Goal: Task Accomplishment & Management: Use online tool/utility

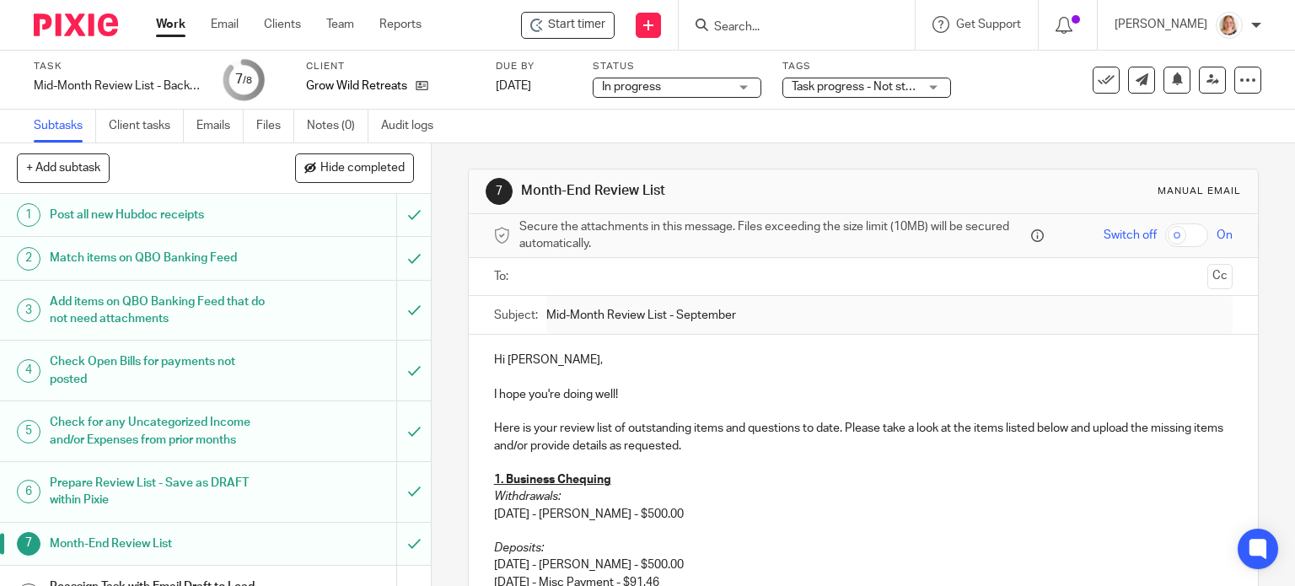
click at [174, 26] on link "Work" at bounding box center [171, 24] width 30 height 17
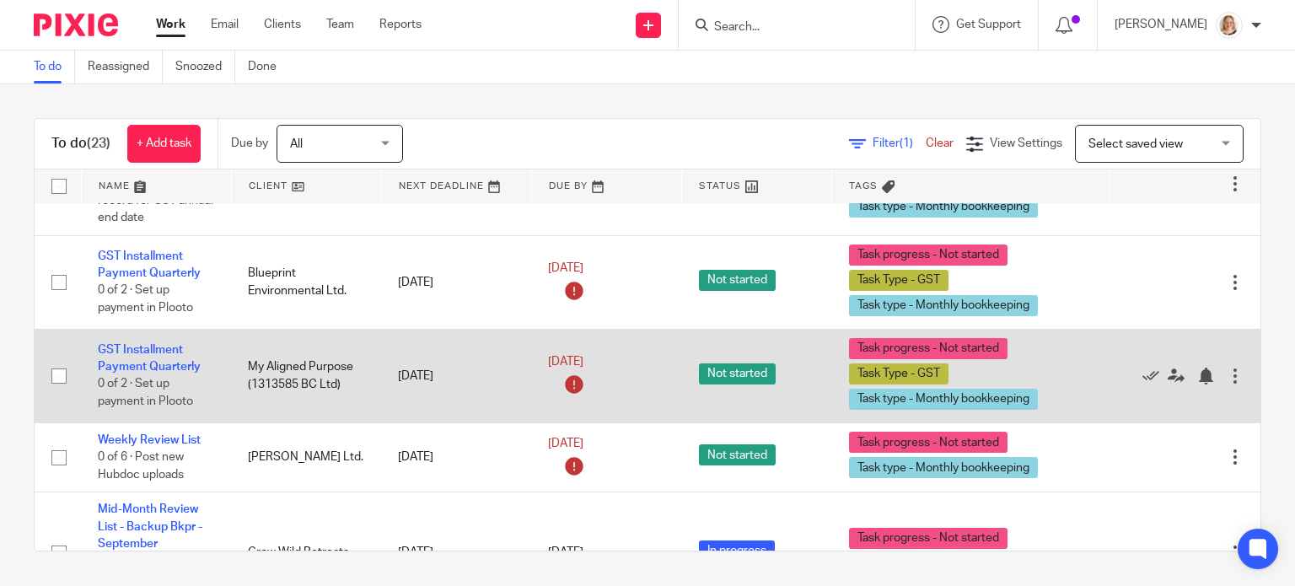
scroll to position [1939, 0]
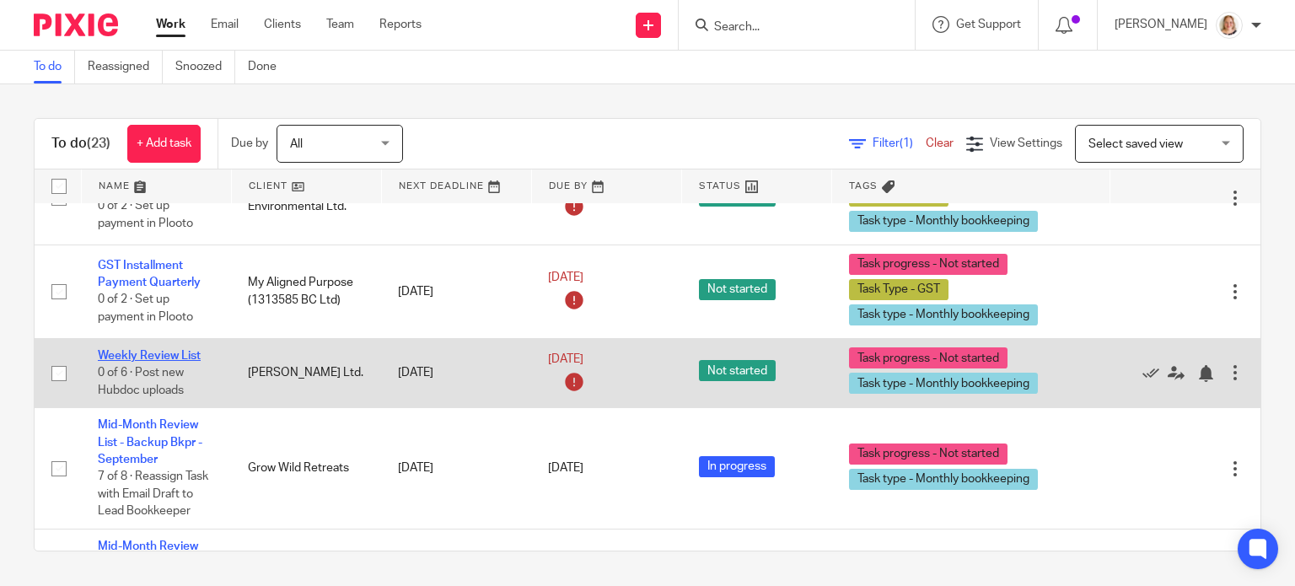
click at [178, 362] on link "Weekly Review List" at bounding box center [149, 356] width 103 height 12
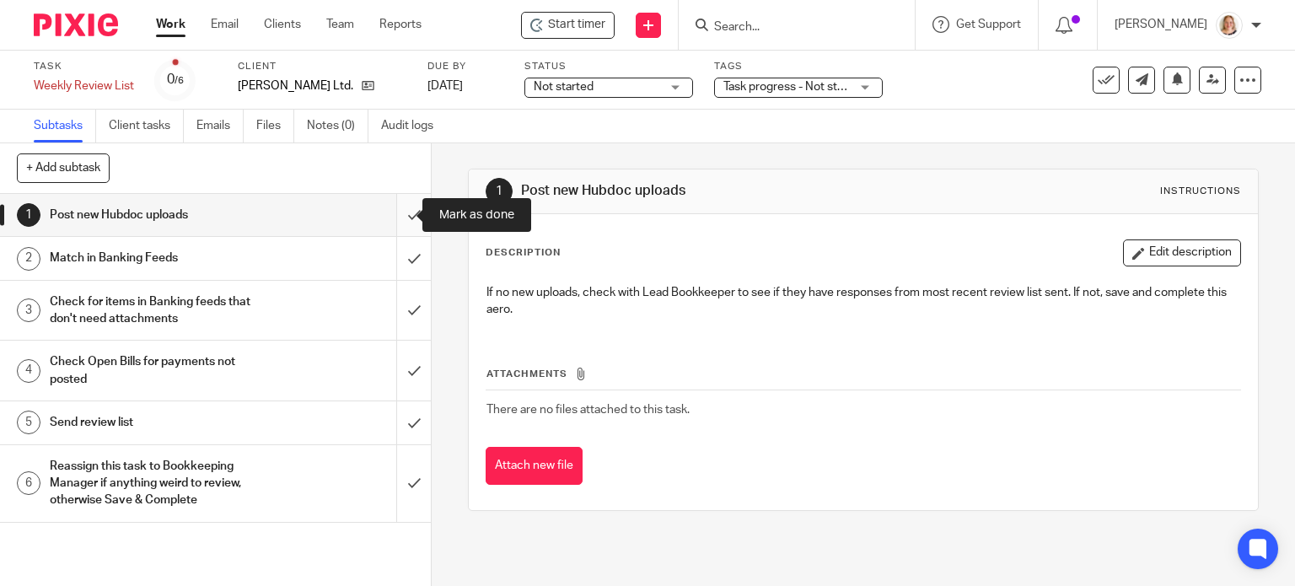
click at [402, 222] on input "submit" at bounding box center [215, 215] width 431 height 42
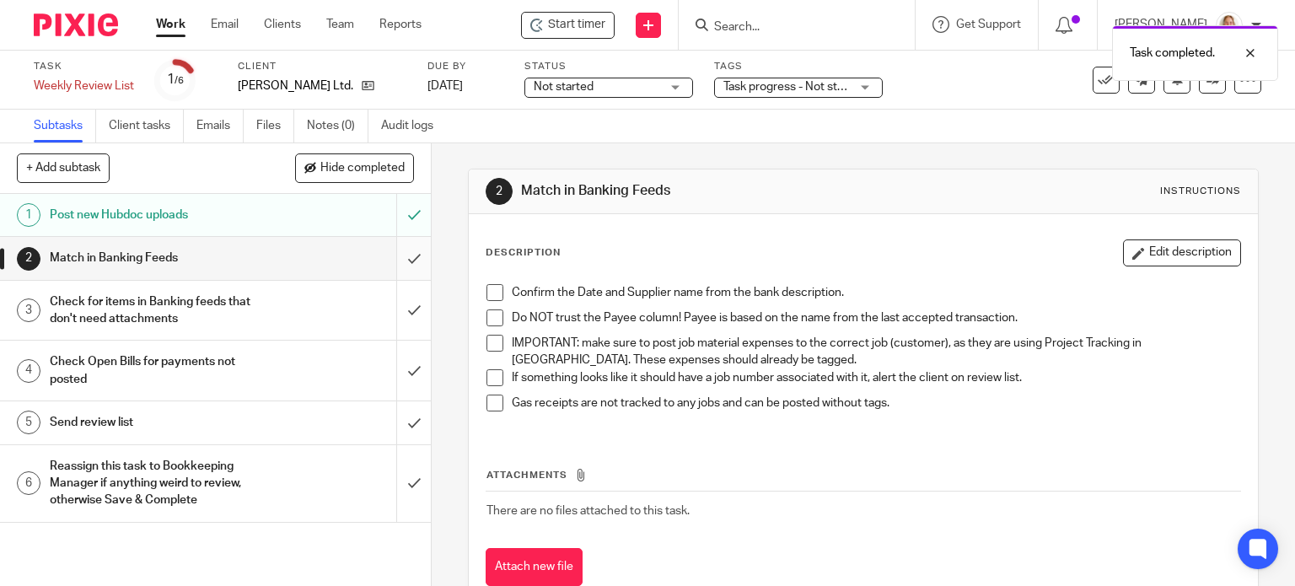
click at [393, 262] on input "submit" at bounding box center [215, 258] width 431 height 42
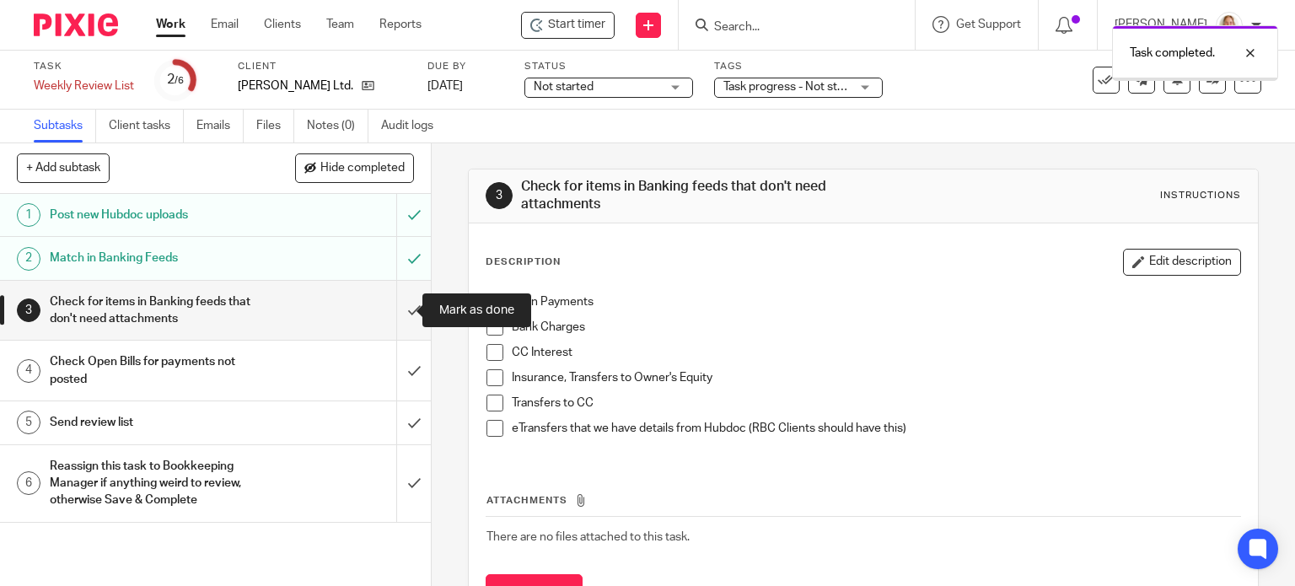
click at [401, 306] on input "submit" at bounding box center [215, 311] width 431 height 60
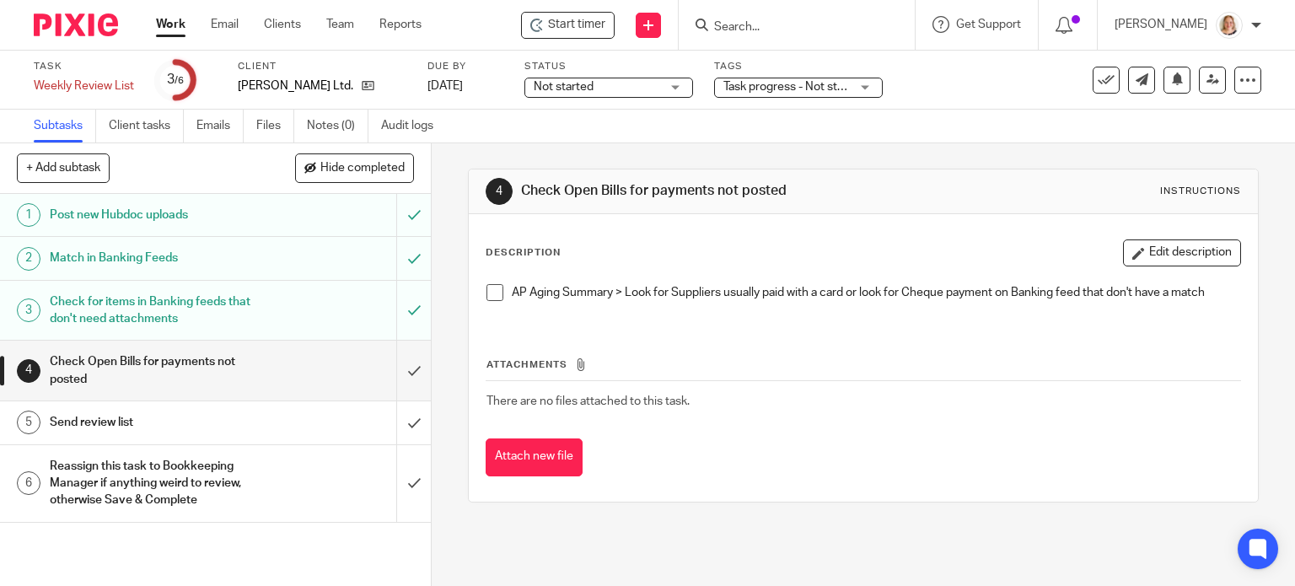
click at [290, 424] on div "Send review list" at bounding box center [215, 422] width 330 height 25
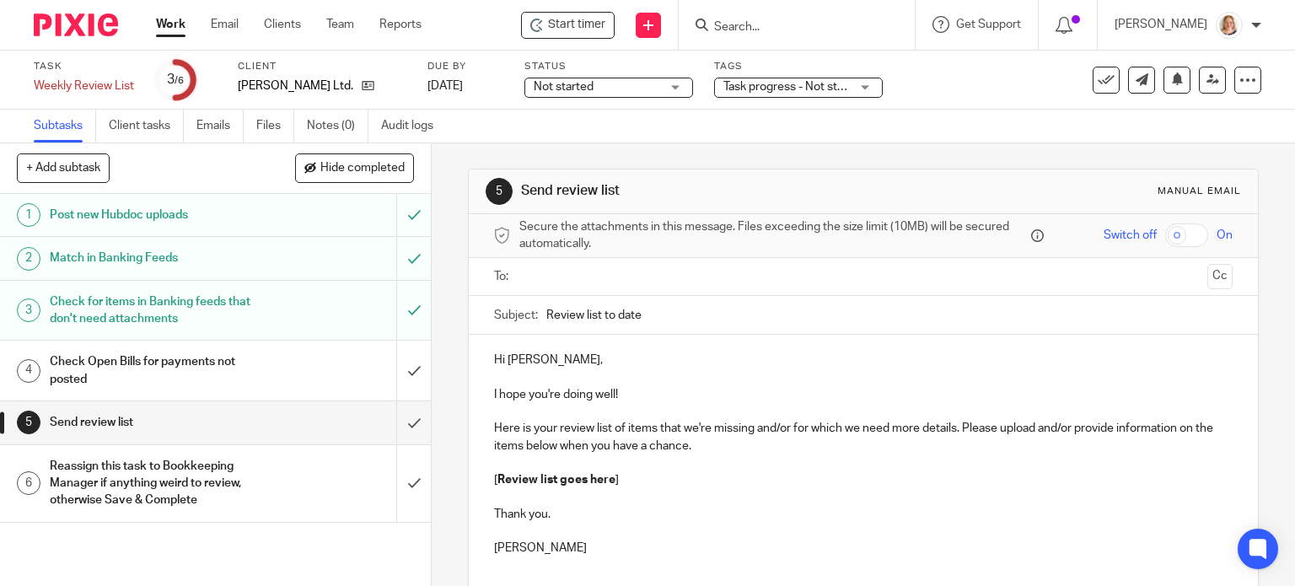
scroll to position [132, 0]
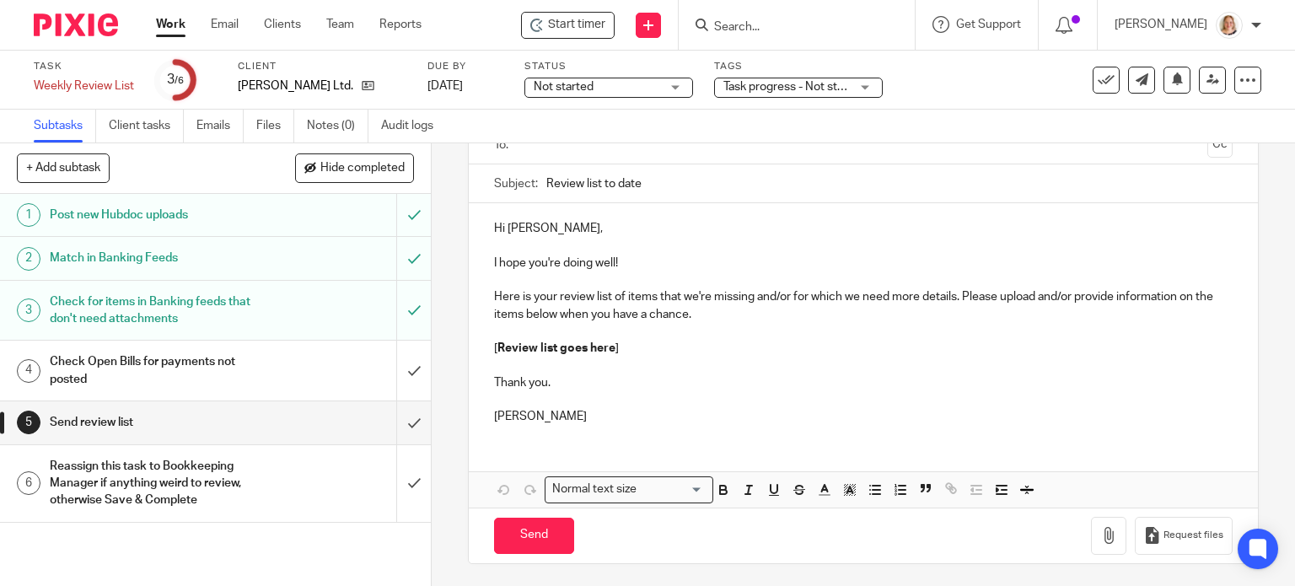
click at [530, 225] on p "Hi Terry," at bounding box center [863, 228] width 739 height 17
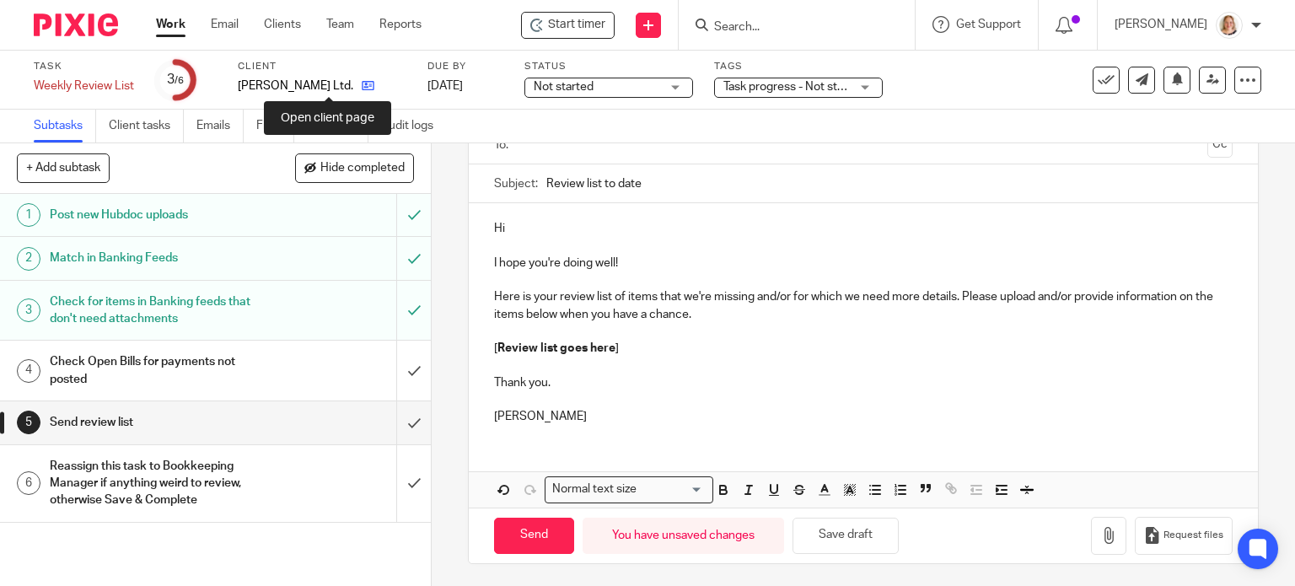
click at [362, 88] on icon at bounding box center [368, 85] width 13 height 13
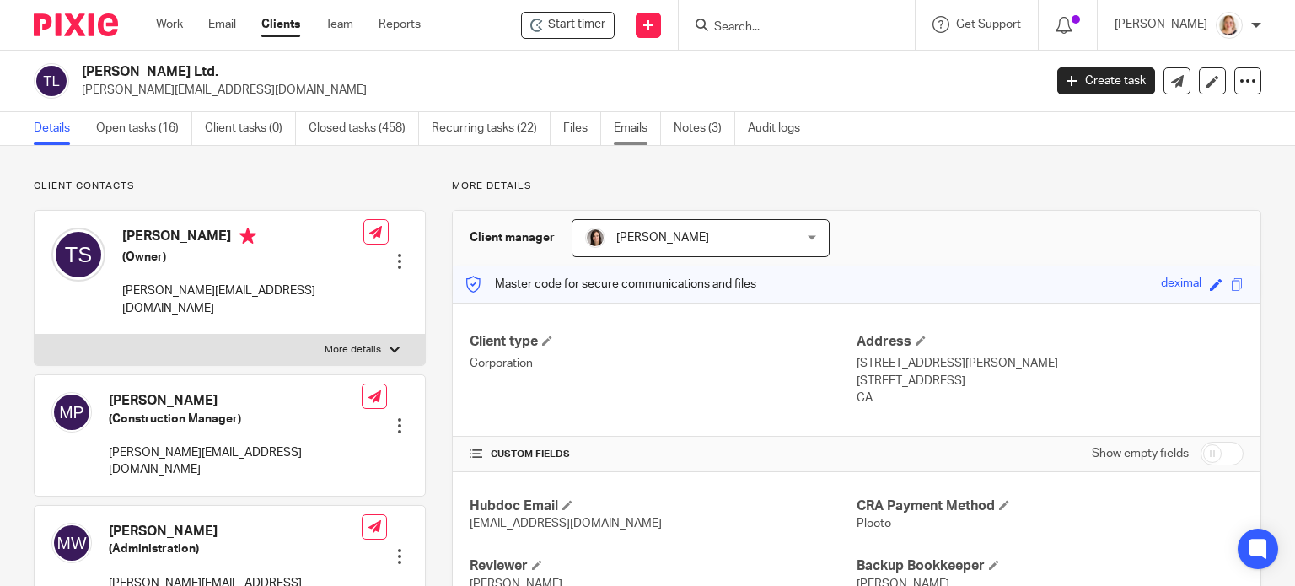
click at [617, 129] on link "Emails" at bounding box center [637, 128] width 47 height 33
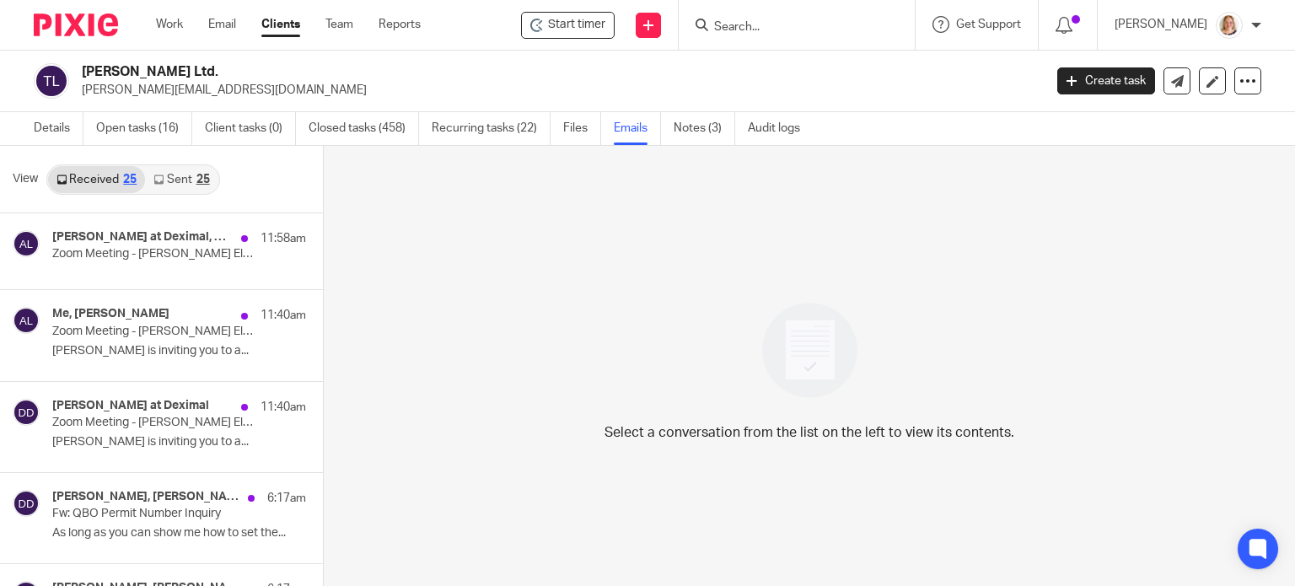
click at [205, 175] on div "25" at bounding box center [202, 180] width 13 height 12
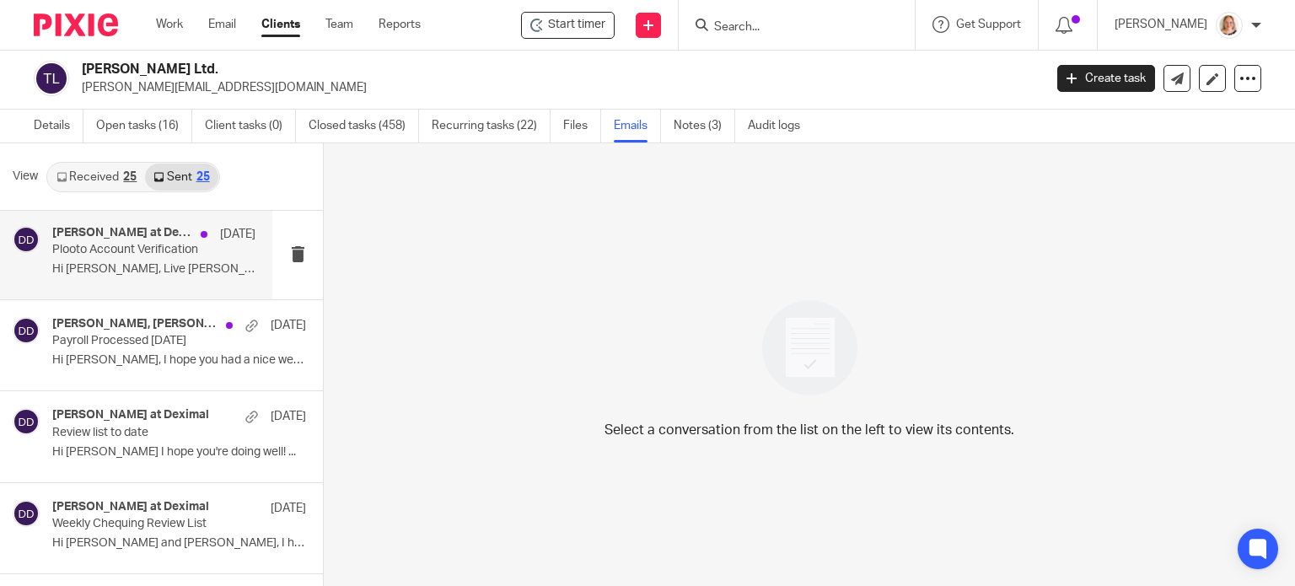
scroll to position [1180, 0]
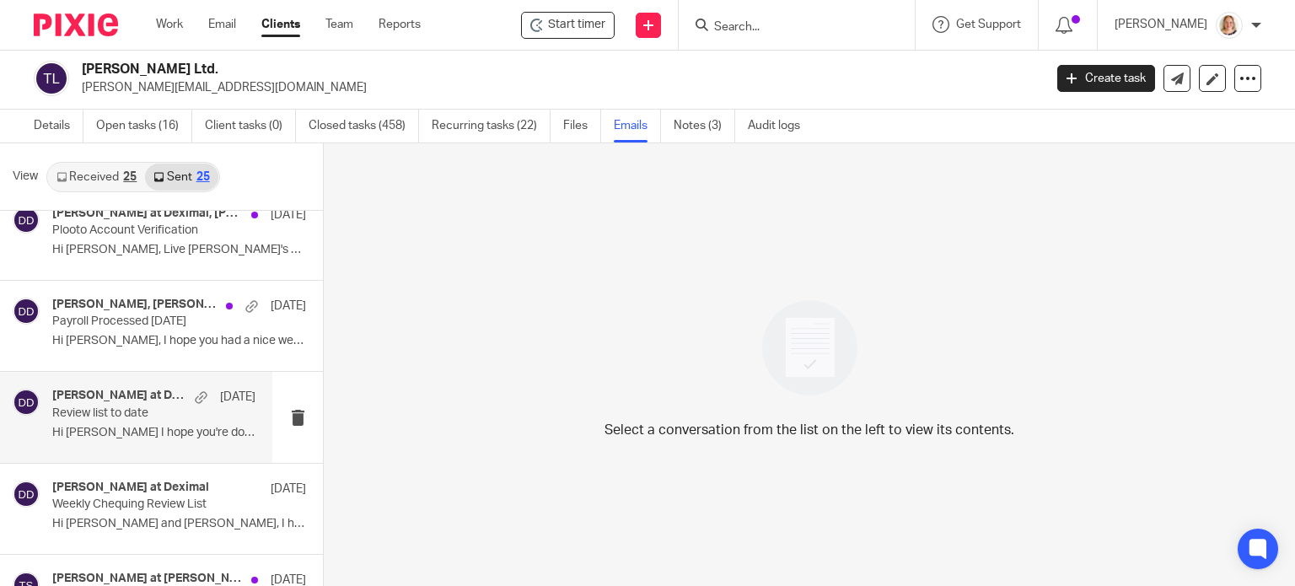
click at [132, 414] on p "Review list to date" at bounding box center [133, 413] width 163 height 14
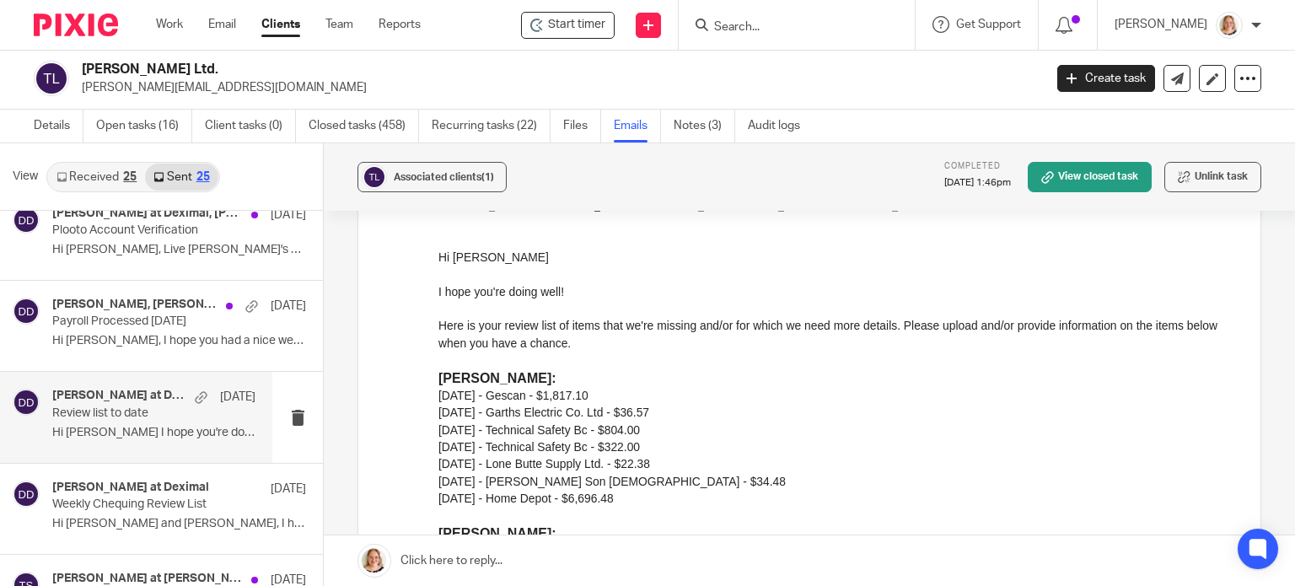
scroll to position [169, 0]
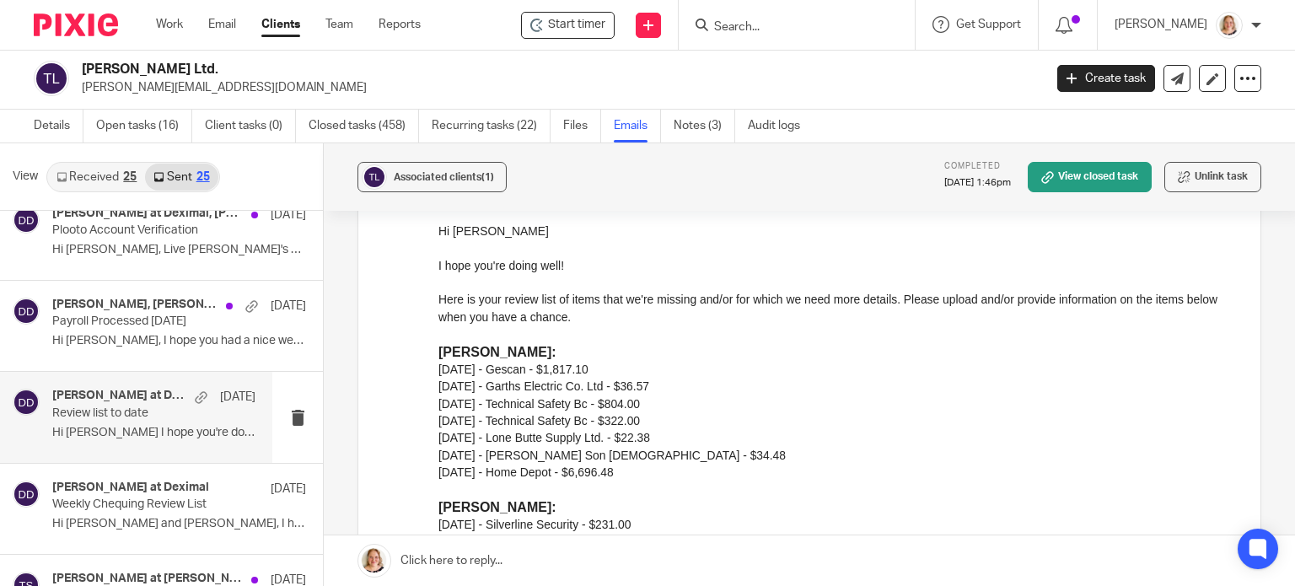
drag, startPoint x: 873, startPoint y: 443, endPoint x: 496, endPoint y: 260, distance: 418.9
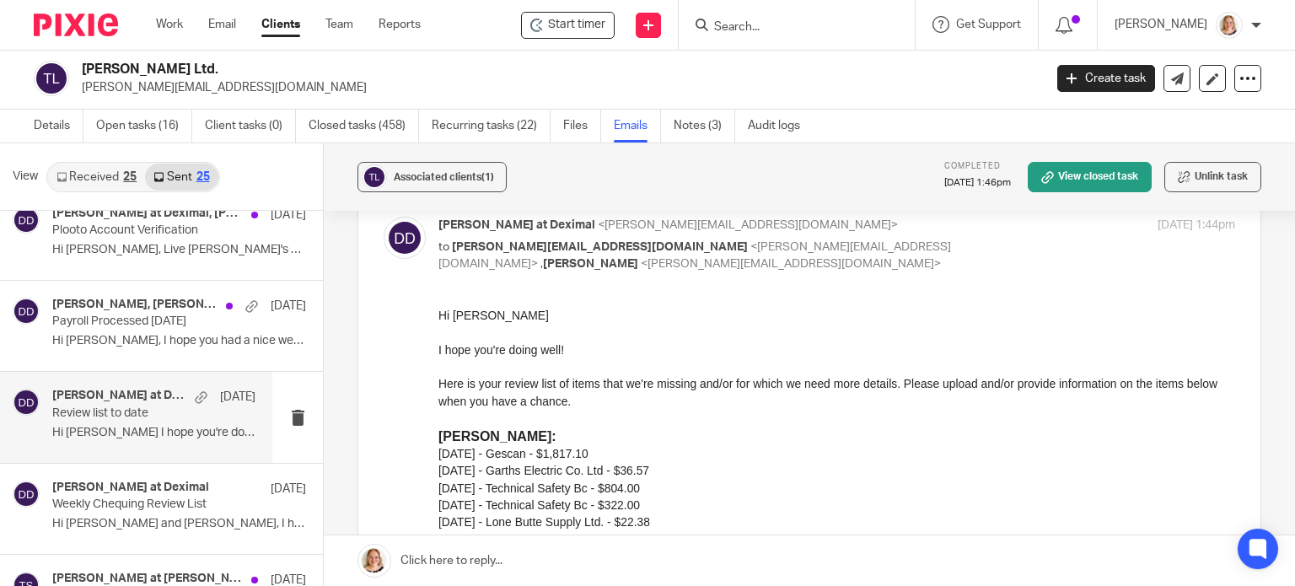
drag, startPoint x: 867, startPoint y: 605, endPoint x: 502, endPoint y: 327, distance: 459.0
drag, startPoint x: 873, startPoint y: 604, endPoint x: 503, endPoint y: 316, distance: 468.5
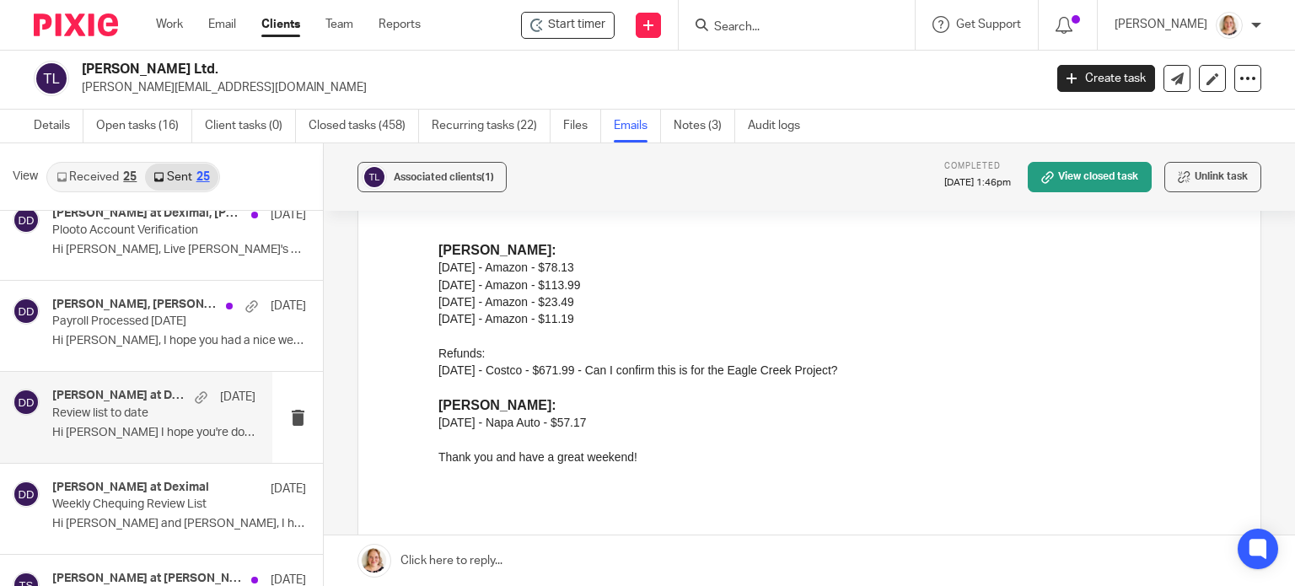
scroll to position [843, 0]
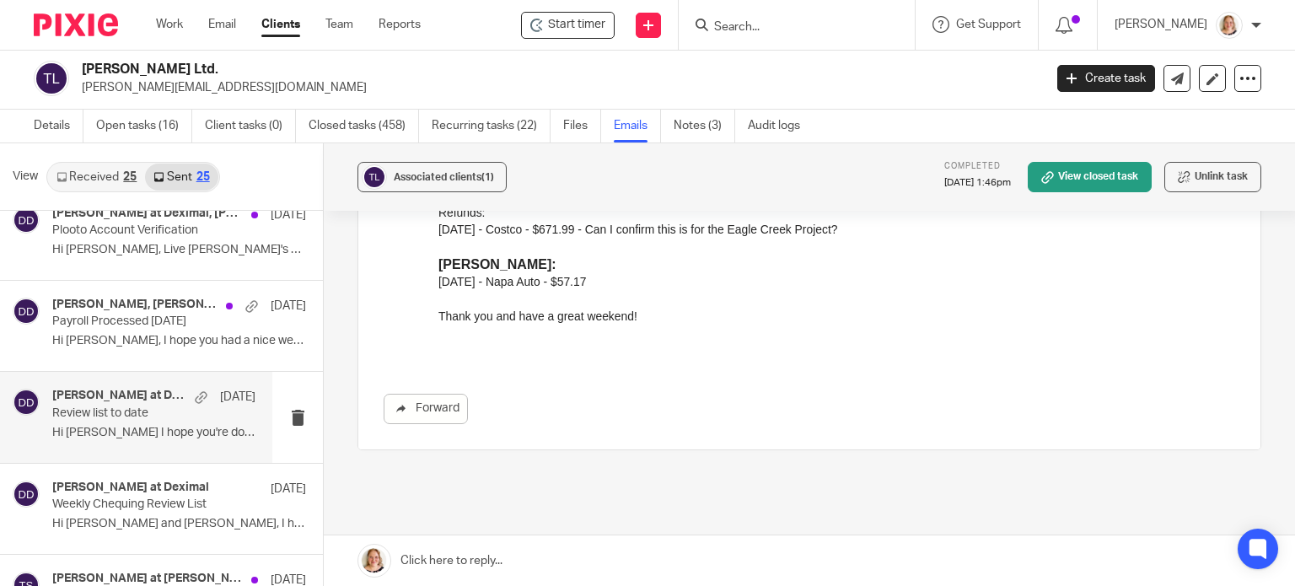
click at [631, 318] on p "Thank you and have a great weekend!" at bounding box center [836, 316] width 797 height 17
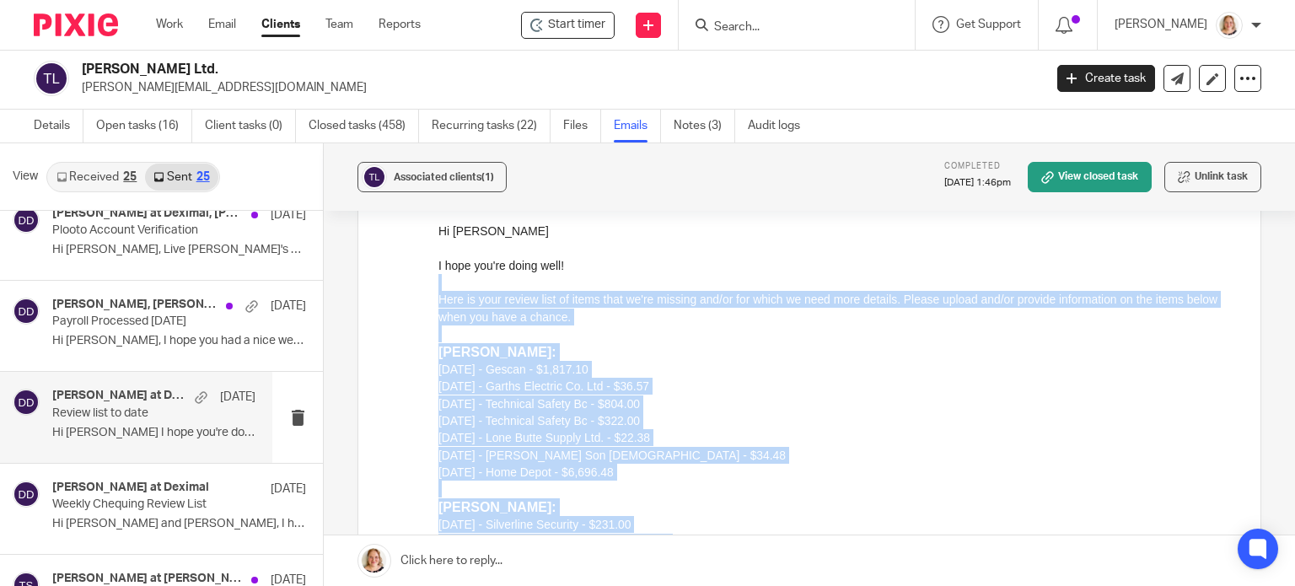
scroll to position [84, 0]
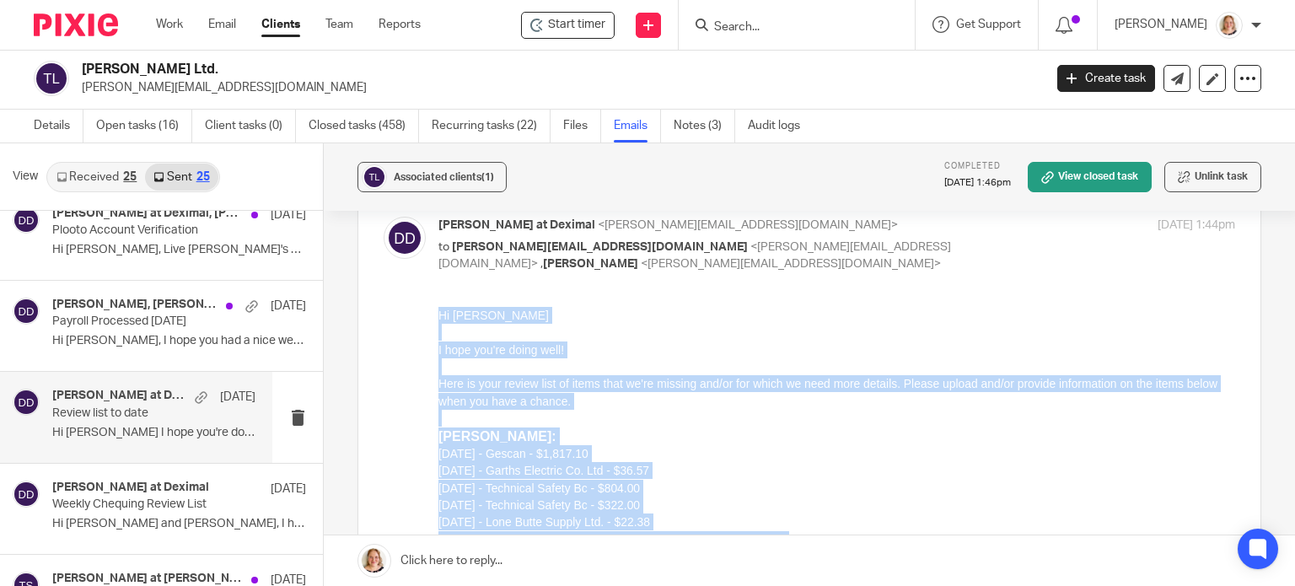
drag, startPoint x: 632, startPoint y: 1073, endPoint x: 875, endPoint y: 597, distance: 534.6
copy div "Hi [PERSON_NAME] I hope you're doing well! Here is your review list of items th…"
